Goal: Task Accomplishment & Management: Manage account settings

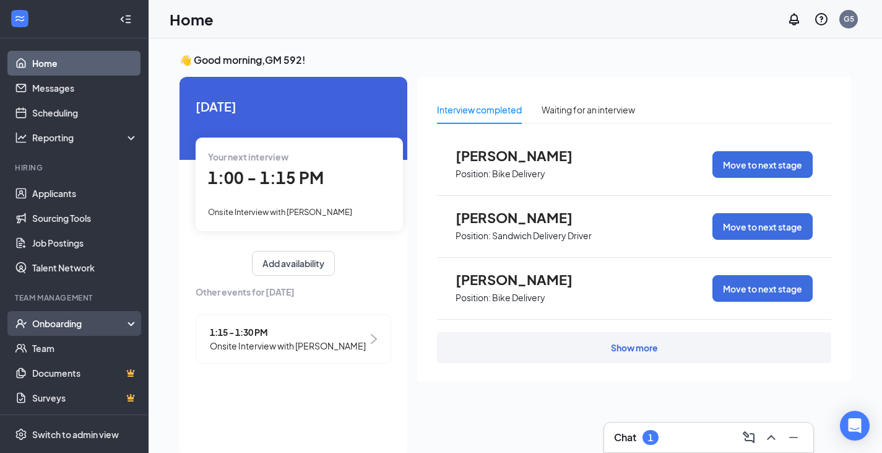
click at [53, 320] on div "Onboarding" at bounding box center [79, 323] width 95 height 12
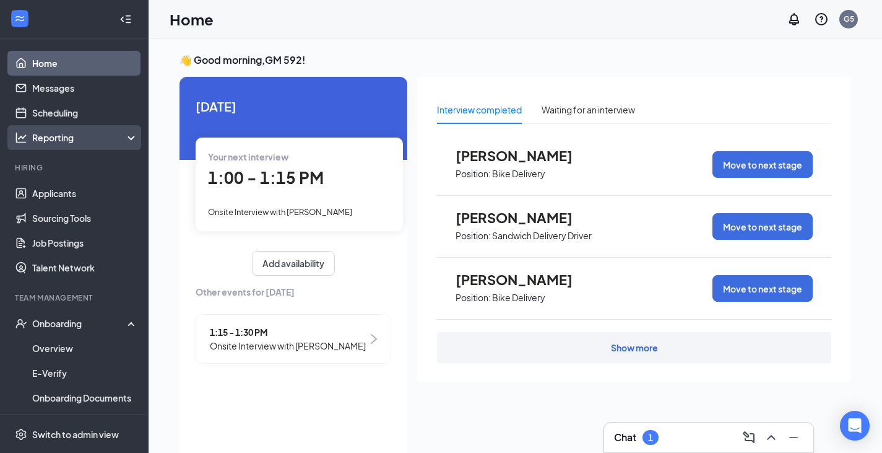
click at [74, 132] on div "Reporting" at bounding box center [85, 137] width 106 height 12
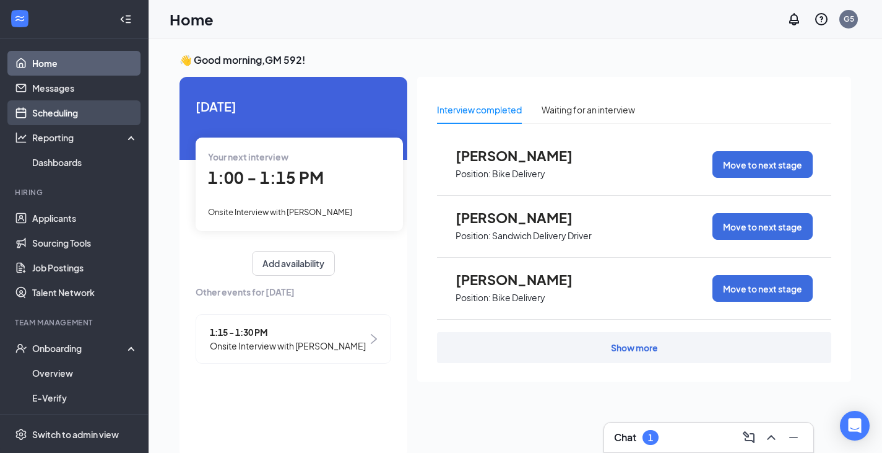
click at [87, 106] on link "Scheduling" at bounding box center [85, 112] width 106 height 25
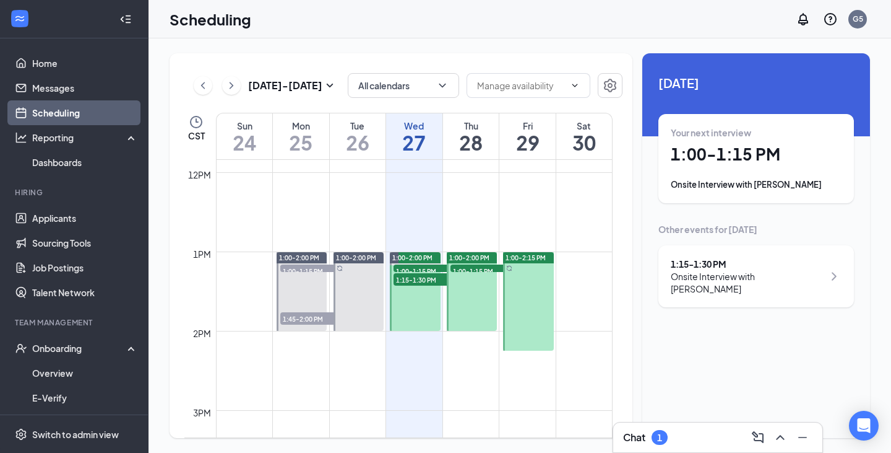
scroll to position [918, 0]
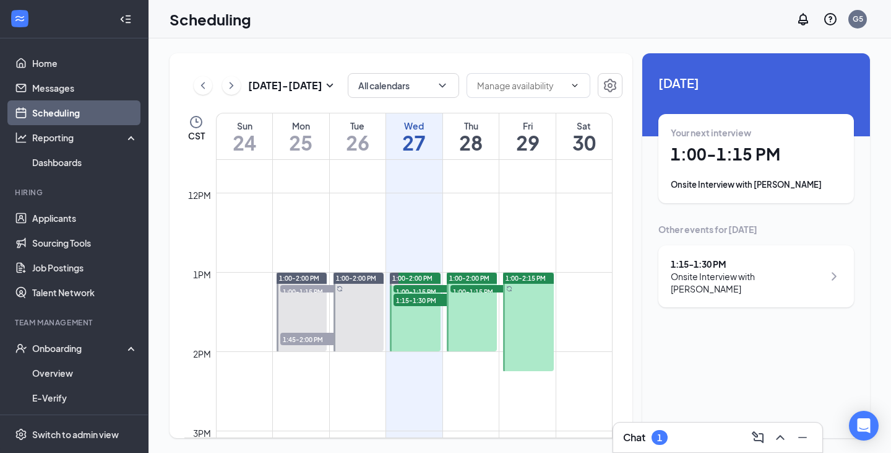
click at [297, 321] on div at bounding box center [302, 311] width 50 height 79
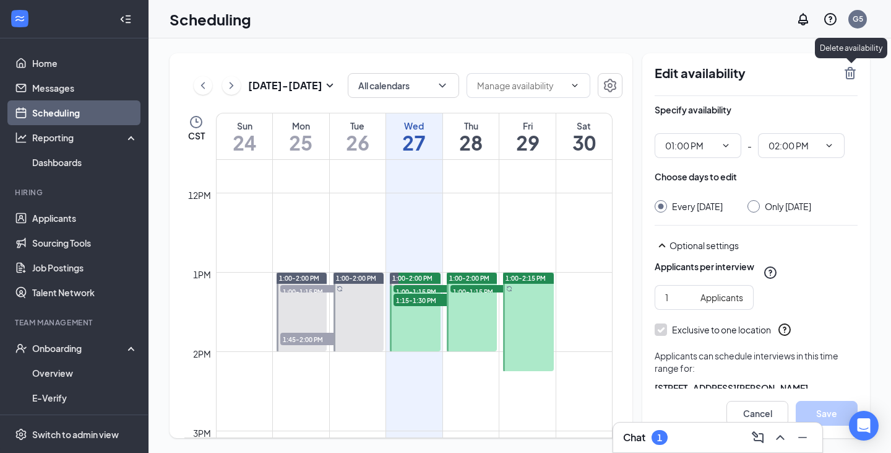
click at [855, 70] on icon "TrashOutline" at bounding box center [850, 73] width 11 height 12
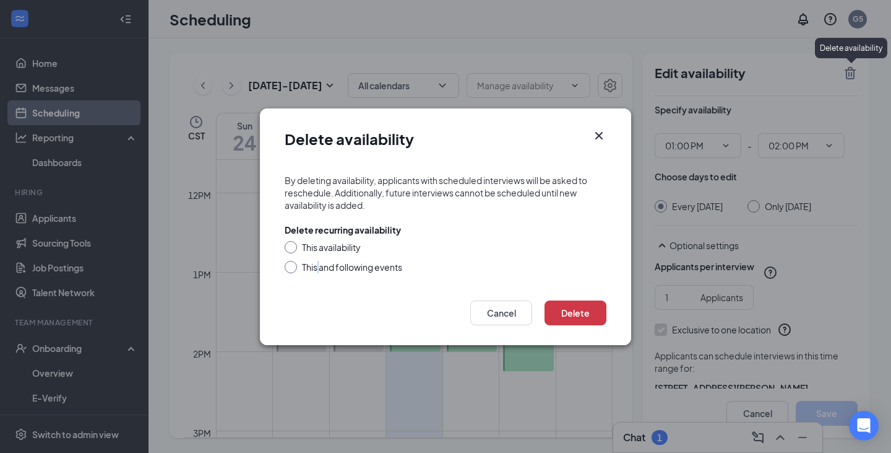
click at [319, 270] on div "This and following events" at bounding box center [352, 267] width 100 height 12
click at [285, 266] on input "This and following events" at bounding box center [289, 265] width 9 height 9
radio input "true"
click at [576, 302] on button "Delete" at bounding box center [576, 312] width 62 height 25
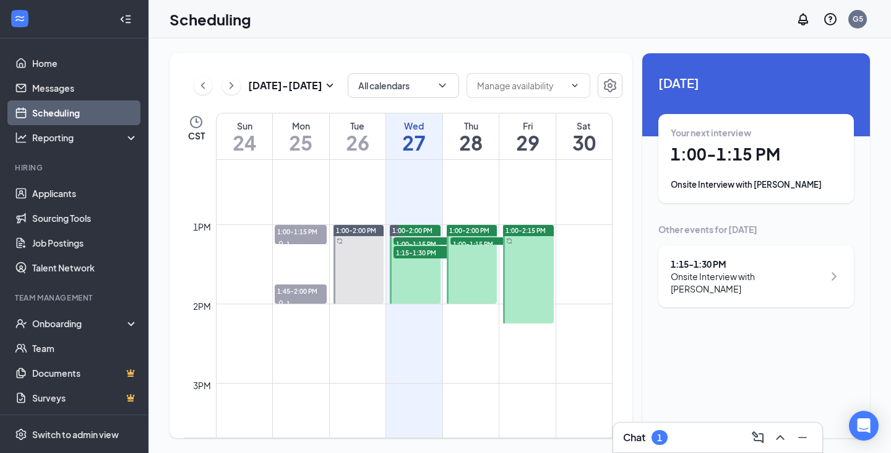
scroll to position [918, 0]
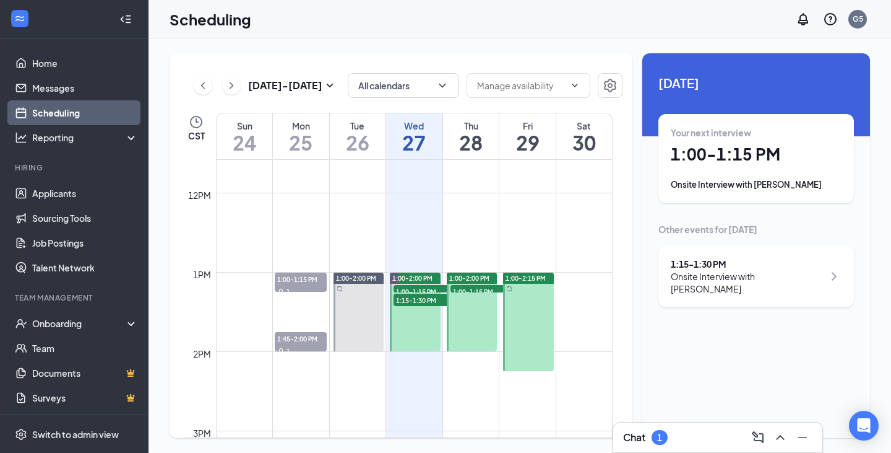
click at [360, 320] on div at bounding box center [359, 311] width 50 height 79
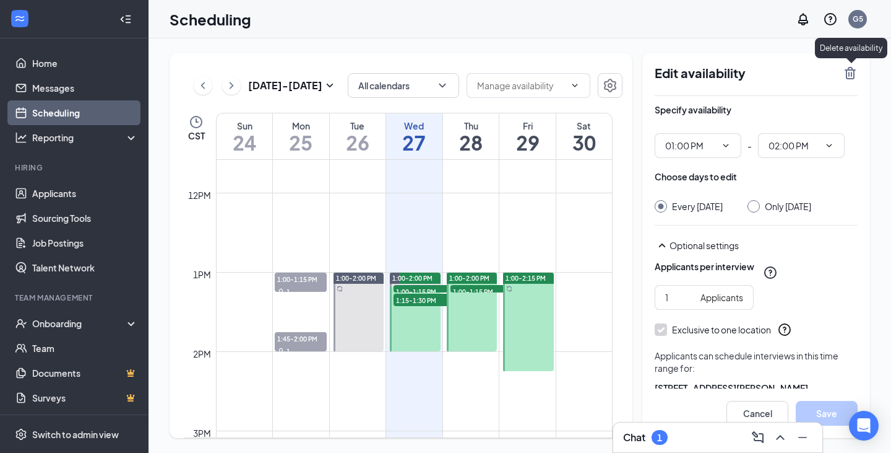
click at [847, 76] on icon "TrashOutline" at bounding box center [850, 73] width 11 height 12
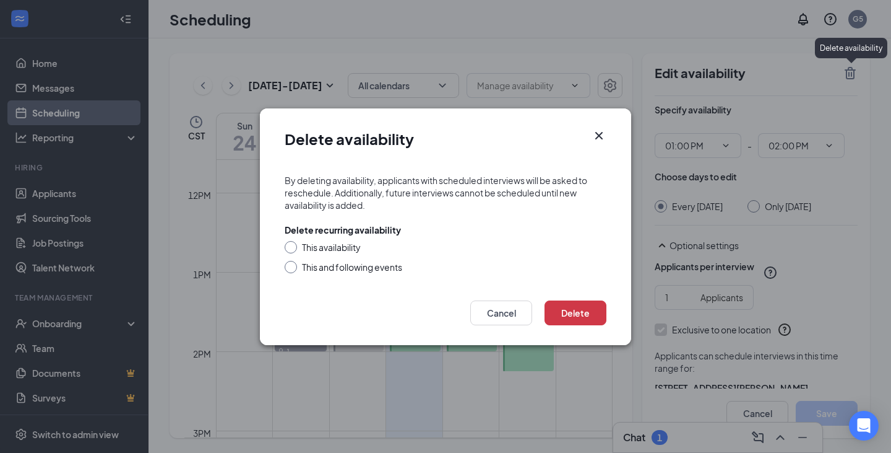
click at [340, 263] on div "This and following events" at bounding box center [352, 267] width 100 height 12
click at [293, 263] on input "This and following events" at bounding box center [289, 265] width 9 height 9
radio input "true"
click at [563, 307] on button "Delete" at bounding box center [576, 312] width 62 height 25
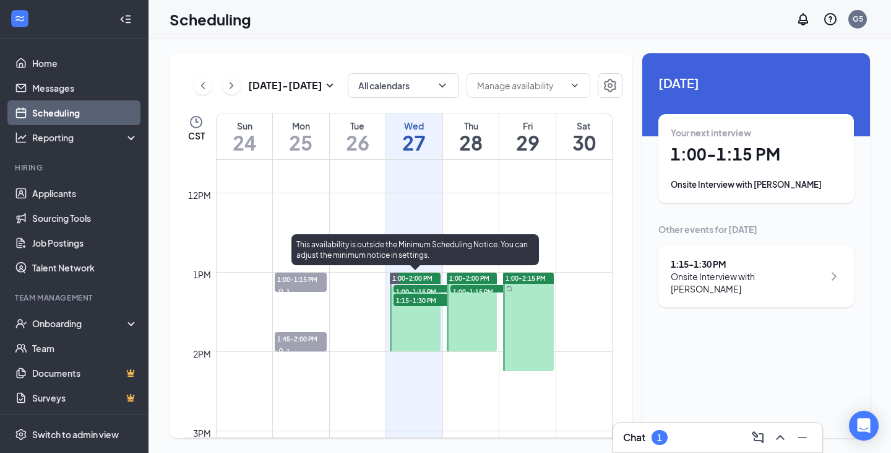
click at [410, 326] on div at bounding box center [415, 311] width 50 height 79
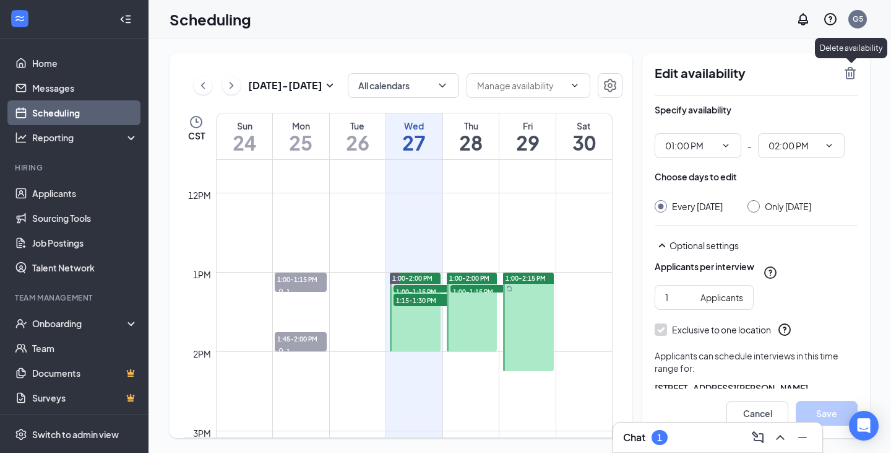
click at [854, 72] on icon "TrashOutline" at bounding box center [850, 73] width 11 height 12
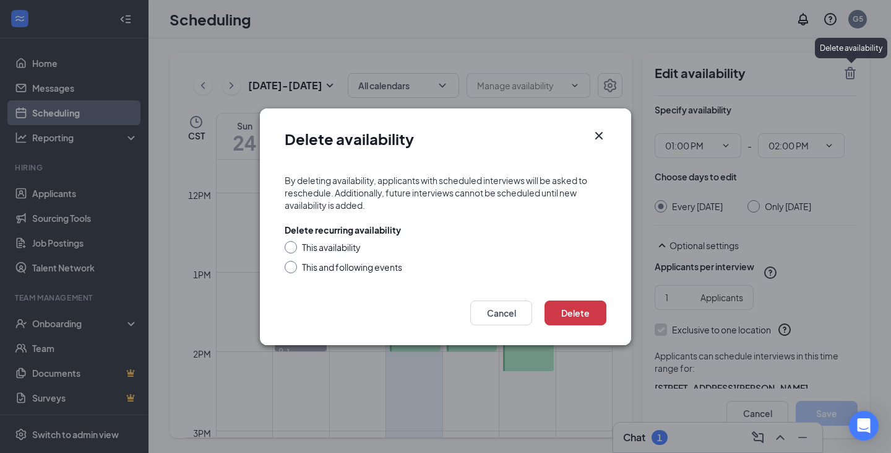
click at [364, 266] on div "This and following events" at bounding box center [352, 267] width 100 height 12
click at [293, 266] on input "This and following events" at bounding box center [289, 265] width 9 height 9
radio input "true"
click at [575, 309] on button "Delete" at bounding box center [576, 312] width 62 height 25
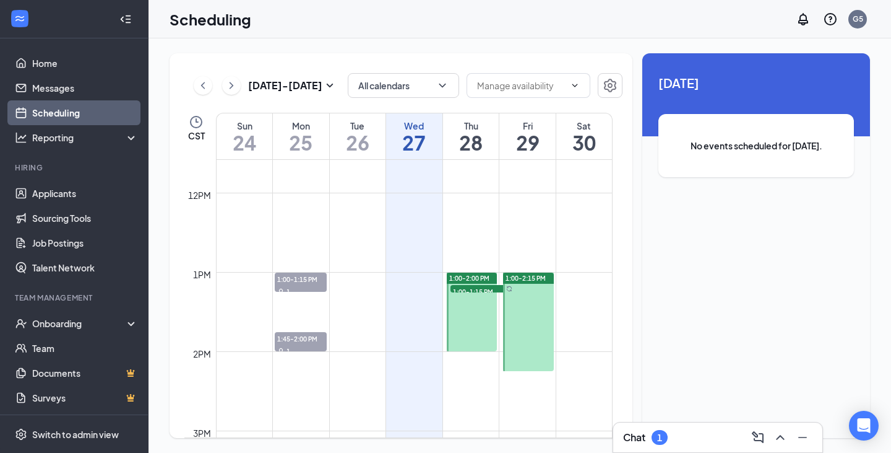
click at [463, 314] on div at bounding box center [472, 311] width 50 height 79
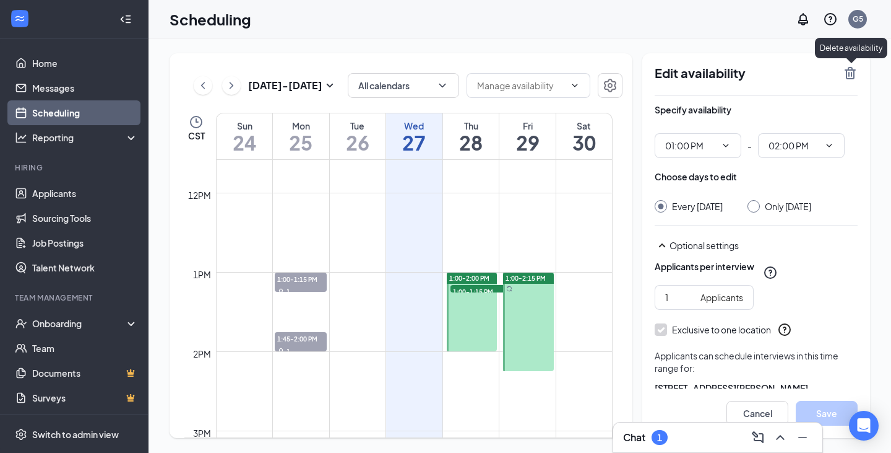
click at [849, 74] on icon "TrashOutline" at bounding box center [850, 73] width 11 height 12
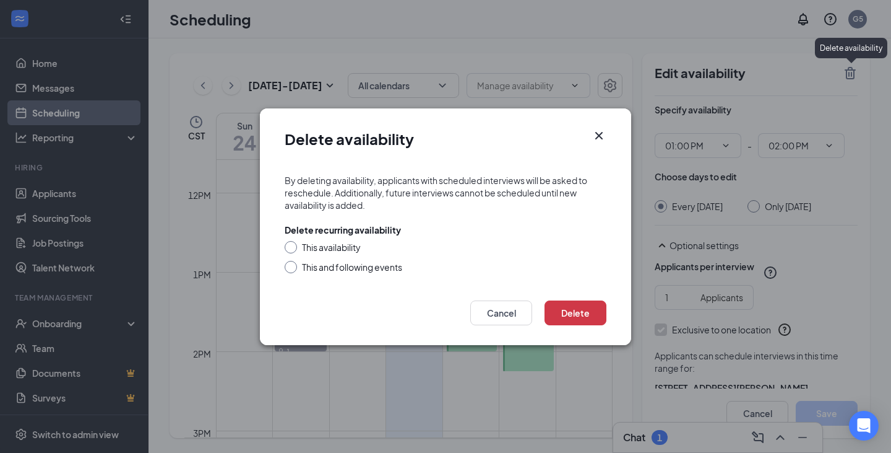
click at [368, 264] on div "This and following events" at bounding box center [352, 267] width 100 height 12
click at [293, 264] on input "This and following events" at bounding box center [289, 265] width 9 height 9
radio input "true"
click at [563, 314] on button "Delete" at bounding box center [576, 312] width 62 height 25
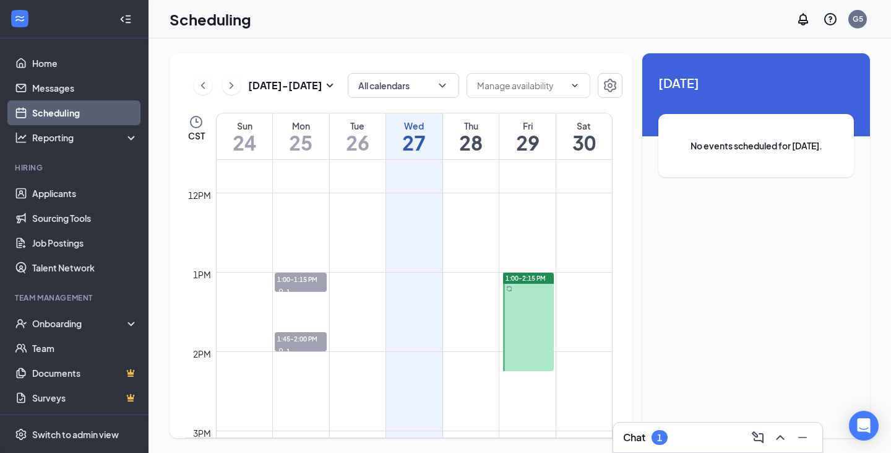
click at [534, 329] on div at bounding box center [528, 321] width 50 height 98
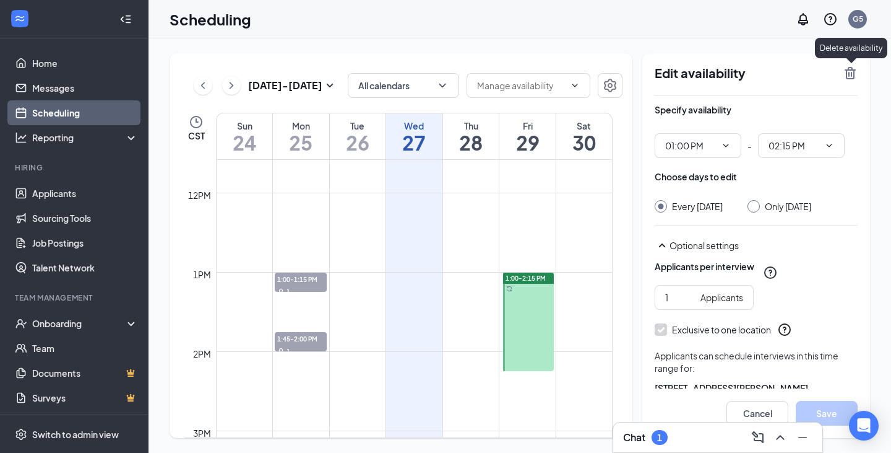
click at [851, 74] on icon "TrashOutline" at bounding box center [850, 73] width 15 height 15
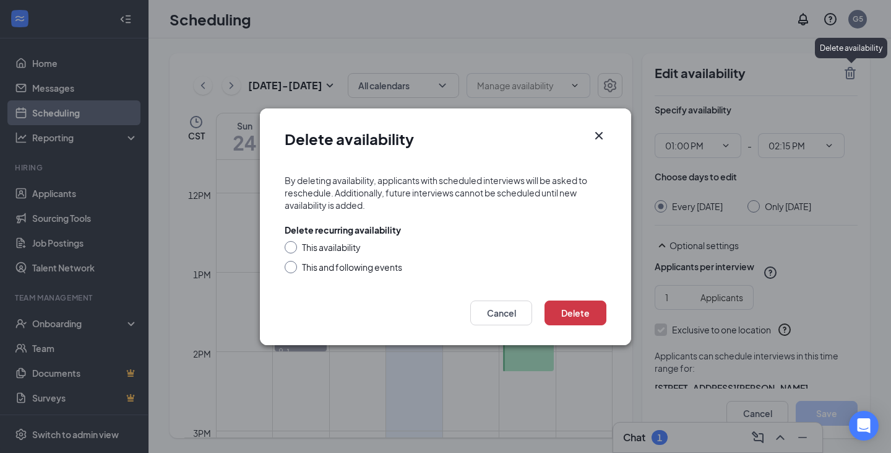
click at [366, 267] on div "This and following events" at bounding box center [352, 267] width 100 height 12
click at [293, 267] on input "This and following events" at bounding box center [289, 265] width 9 height 9
radio input "true"
click at [589, 316] on button "Delete" at bounding box center [576, 312] width 62 height 25
